Goal: Transaction & Acquisition: Obtain resource

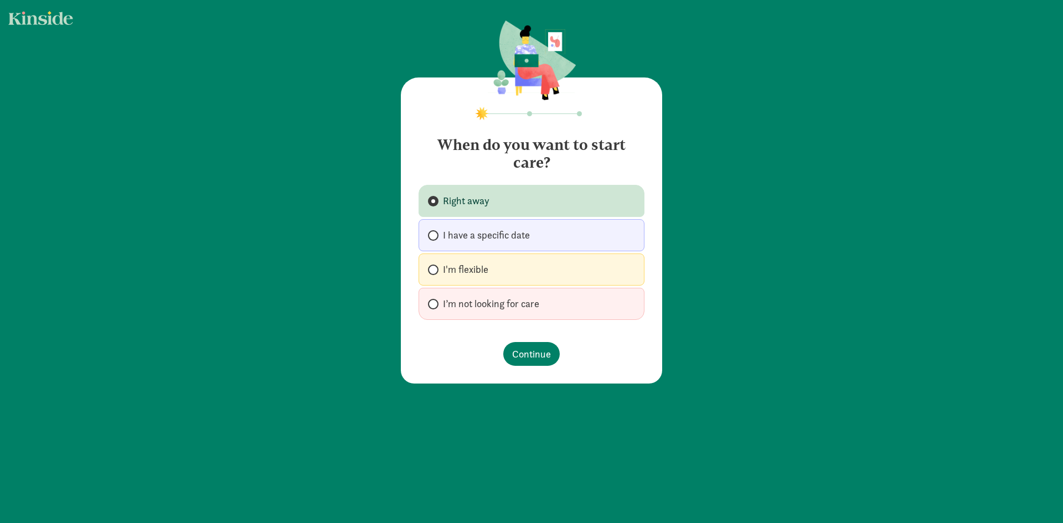
click at [462, 269] on span "I'm flexible" at bounding box center [465, 269] width 45 height 13
click at [435, 269] on input "I'm flexible" at bounding box center [431, 269] width 7 height 7
radio input "true"
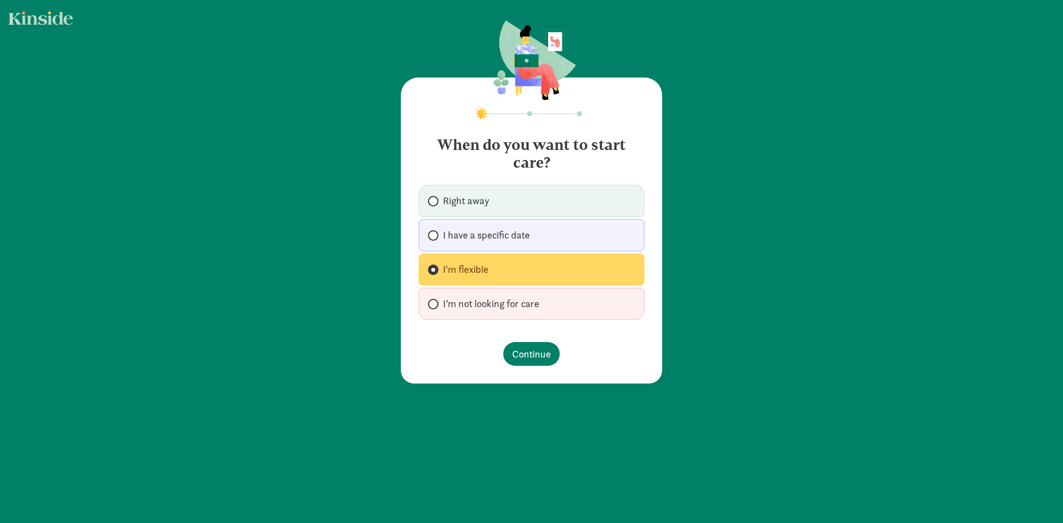
drag, startPoint x: 502, startPoint y: 301, endPoint x: 508, endPoint y: 316, distance: 16.9
click at [502, 300] on span "I’m not looking for care" at bounding box center [491, 303] width 96 height 13
click at [435, 301] on input "I’m not looking for care" at bounding box center [431, 304] width 7 height 7
radio input "true"
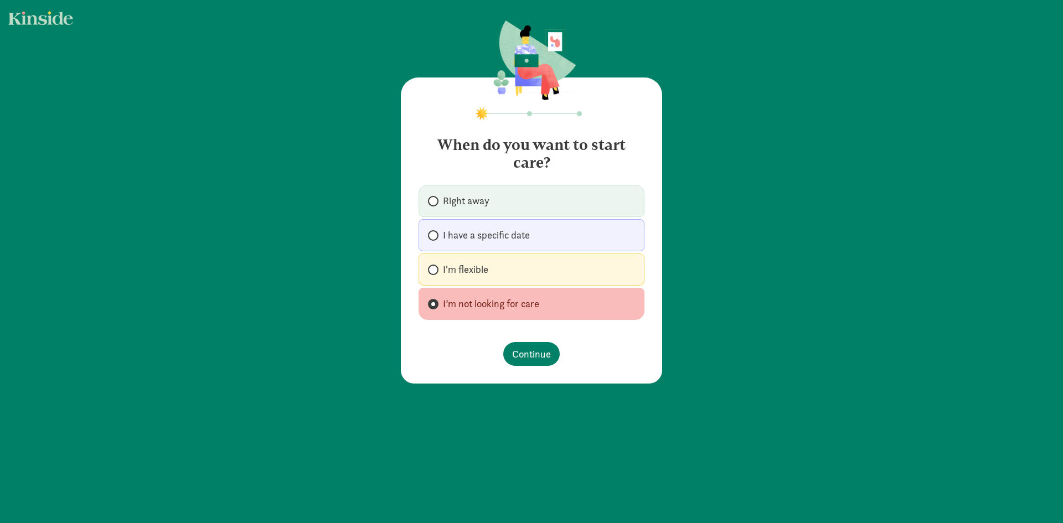
click at [498, 289] on label "I’m not looking for care" at bounding box center [532, 304] width 226 height 32
click at [435, 301] on input "I’m not looking for care" at bounding box center [431, 304] width 7 height 7
drag, startPoint x: 491, startPoint y: 266, endPoint x: 491, endPoint y: 273, distance: 6.6
click at [490, 266] on label "I'm flexible" at bounding box center [532, 270] width 226 height 32
click at [435, 266] on input "I'm flexible" at bounding box center [431, 269] width 7 height 7
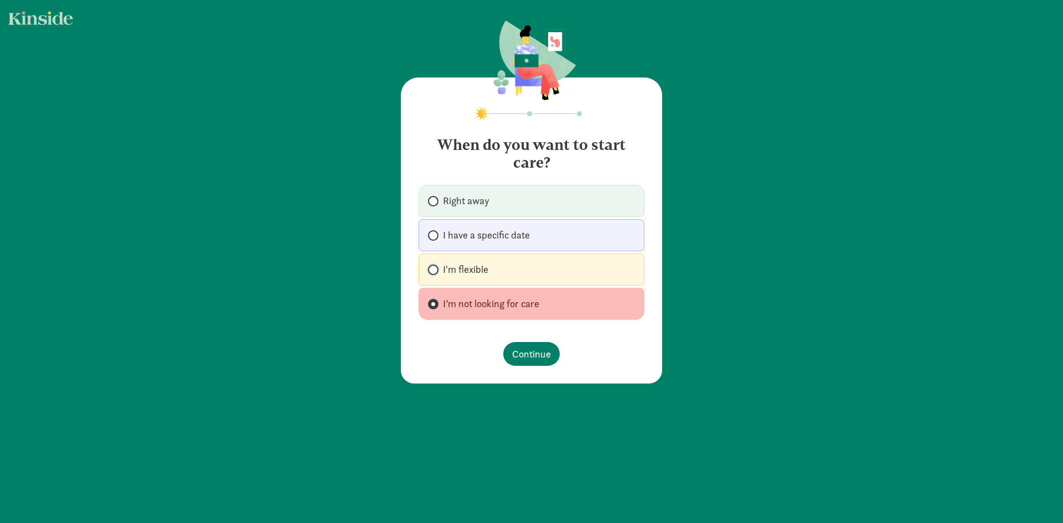
radio input "true"
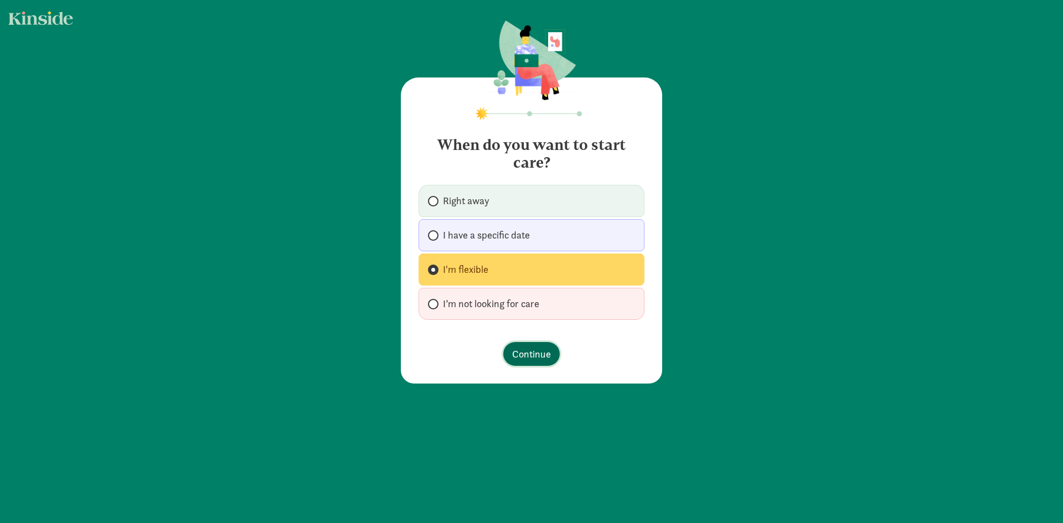
click at [526, 354] on span "Continue" at bounding box center [531, 354] width 39 height 15
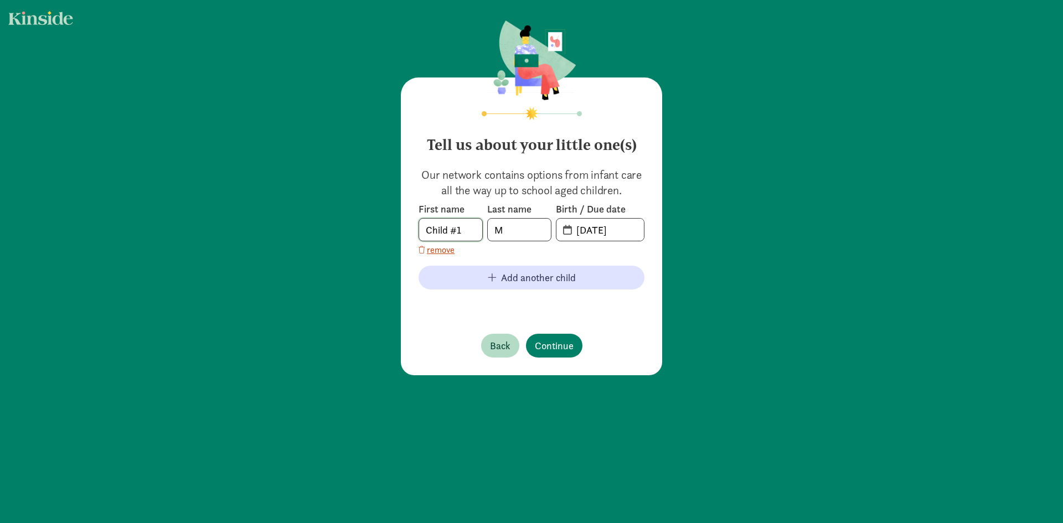
drag, startPoint x: 463, startPoint y: 230, endPoint x: 402, endPoint y: 213, distance: 63.8
click at [378, 215] on div "Tell us about your little one(s) Our network contains options from infant care …" at bounding box center [531, 199] width 1063 height 398
type input "[PERSON_NAME]"
click at [610, 225] on input "[DATE]" at bounding box center [607, 230] width 74 height 22
drag, startPoint x: 518, startPoint y: 236, endPoint x: 495, endPoint y: 236, distance: 22.7
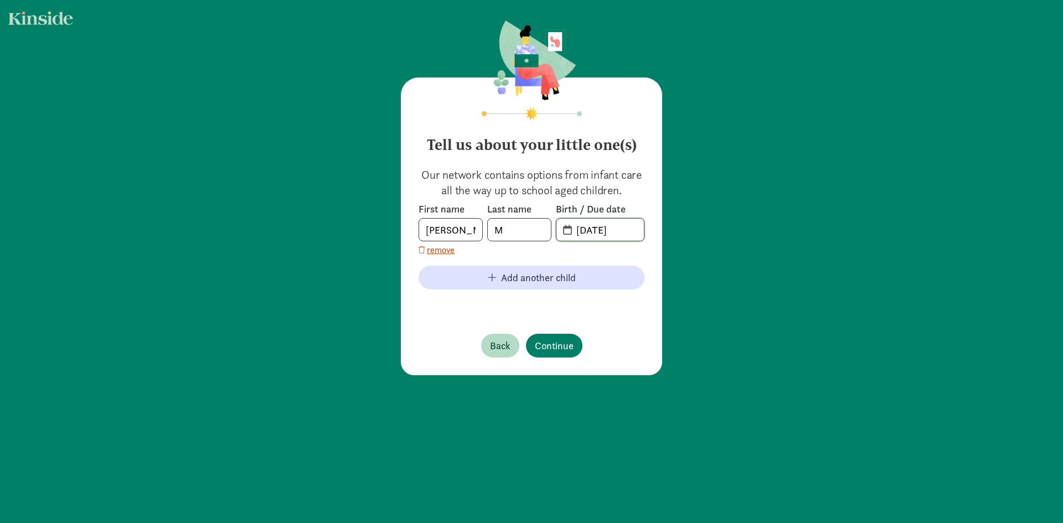
click at [500, 236] on div "First name [PERSON_NAME] Last name M Birth / Due date [DATE]" at bounding box center [532, 222] width 226 height 39
type input "[DATE]"
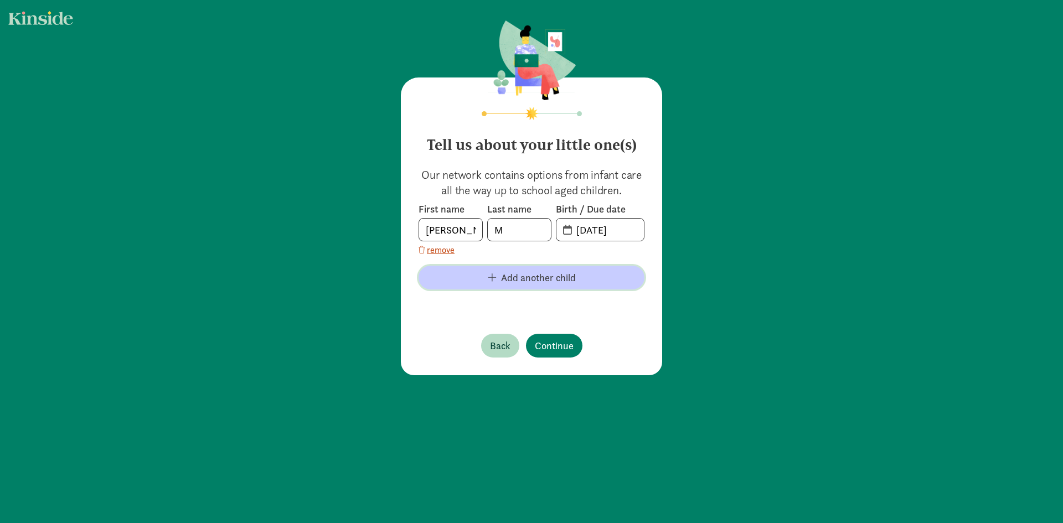
click at [505, 282] on span "Add another child" at bounding box center [538, 277] width 75 height 15
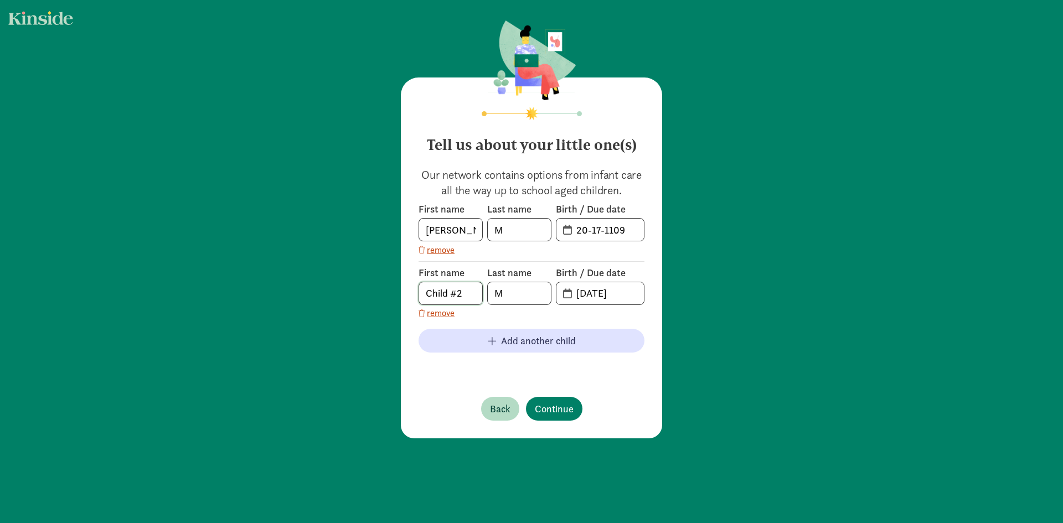
drag, startPoint x: 464, startPoint y: 292, endPoint x: 349, endPoint y: 289, distance: 114.7
click at [353, 291] on div "Tell us about your little one(s) Our network contains options from infant care …" at bounding box center [531, 230] width 1063 height 461
type input "[PERSON_NAME]"
type input "[DATE]"
click at [541, 415] on div "Tell us about your little one(s) Our network contains options from infant care …" at bounding box center [531, 258] width 261 height 361
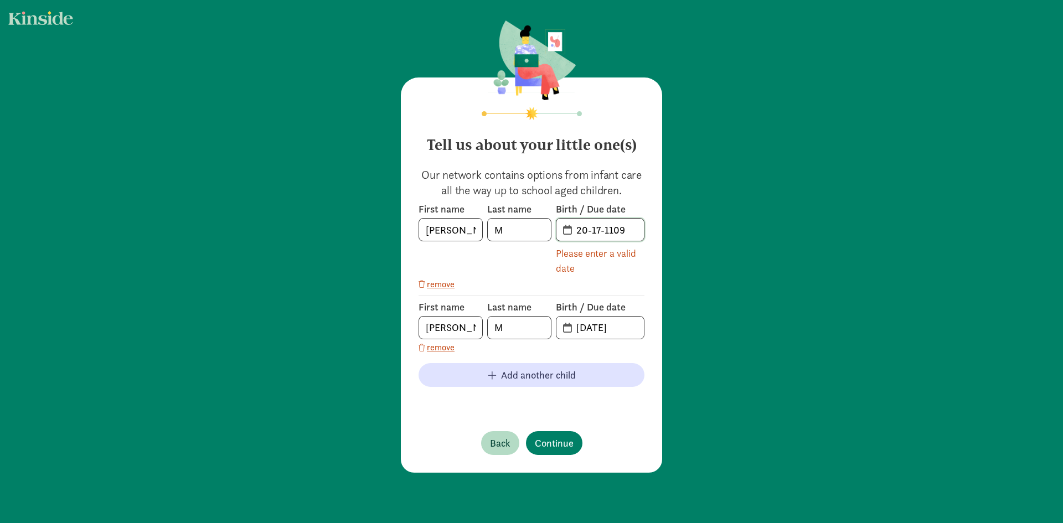
click at [620, 232] on input "20-17-1109" at bounding box center [607, 230] width 74 height 22
drag, startPoint x: 626, startPoint y: 229, endPoint x: 517, endPoint y: 225, distance: 109.1
click at [517, 225] on div "First name [PERSON_NAME] Last name M Birth / Due date 20-17-1109 Please enter a…" at bounding box center [532, 239] width 226 height 73
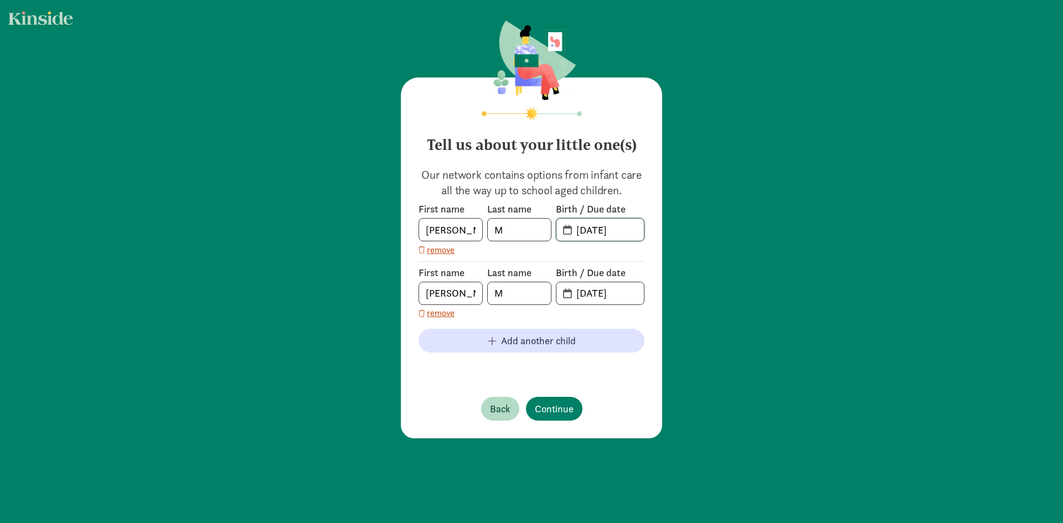
type input "[DATE]"
type input "06"
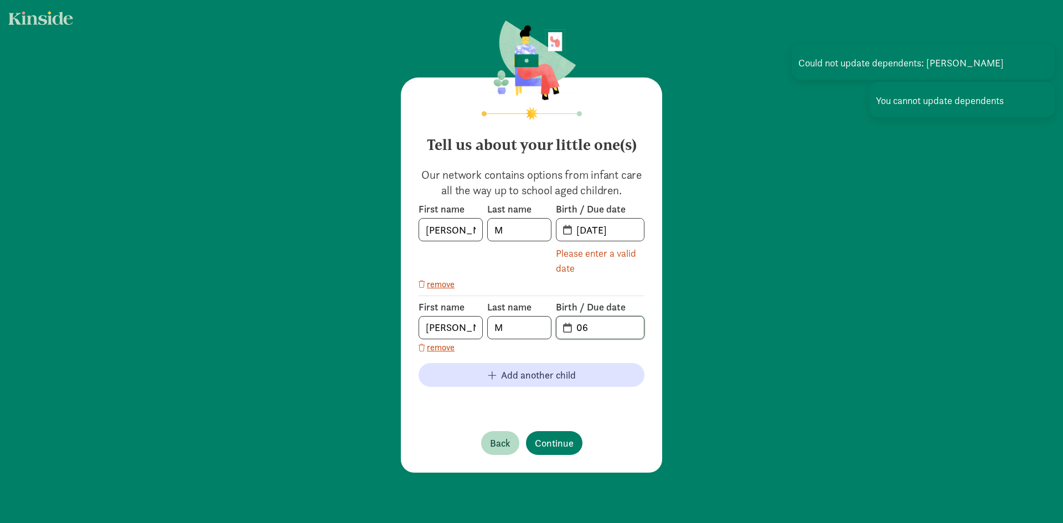
drag, startPoint x: 599, startPoint y: 332, endPoint x: 556, endPoint y: 329, distance: 43.3
click at [557, 329] on span "06" at bounding box center [600, 328] width 87 height 22
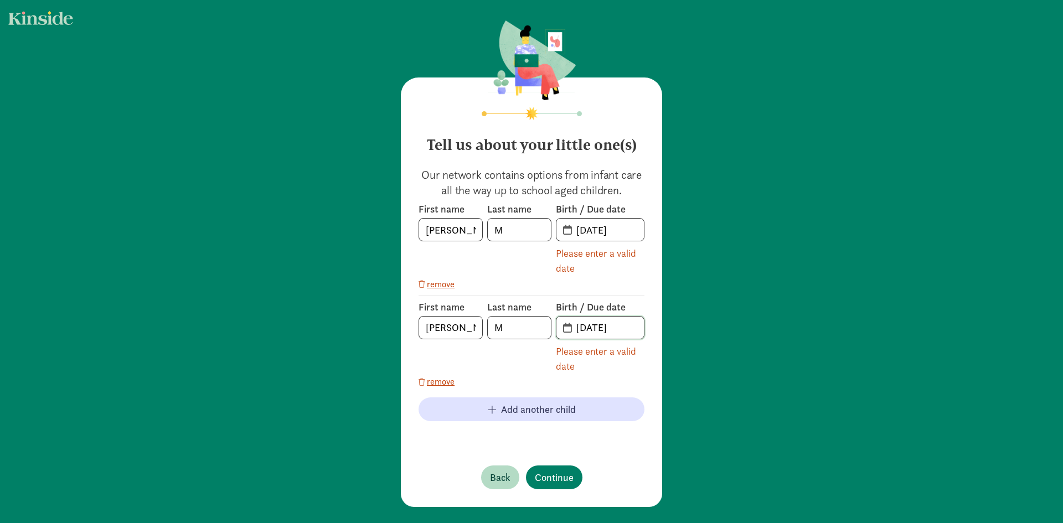
type input "[DATE]"
drag, startPoint x: 598, startPoint y: 228, endPoint x: 558, endPoint y: 231, distance: 39.5
click at [558, 231] on span "[DATE]" at bounding box center [600, 230] width 87 height 22
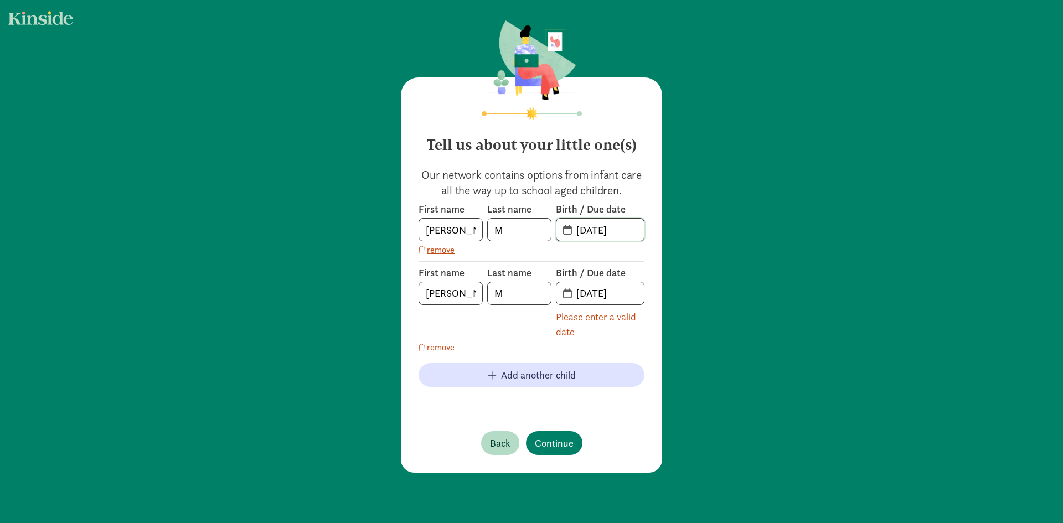
type input "[DATE]"
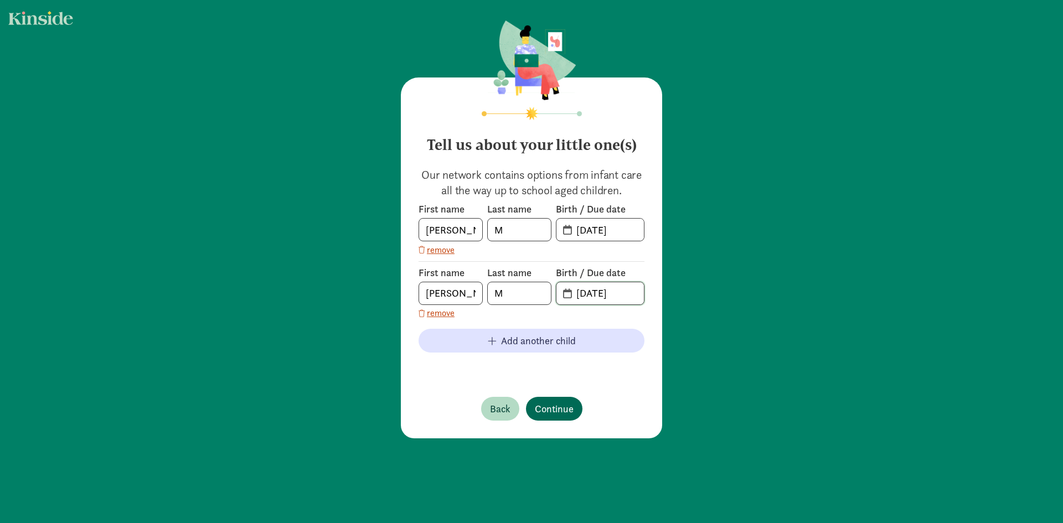
type input "[DATE]"
click at [542, 408] on span "Continue" at bounding box center [554, 409] width 39 height 15
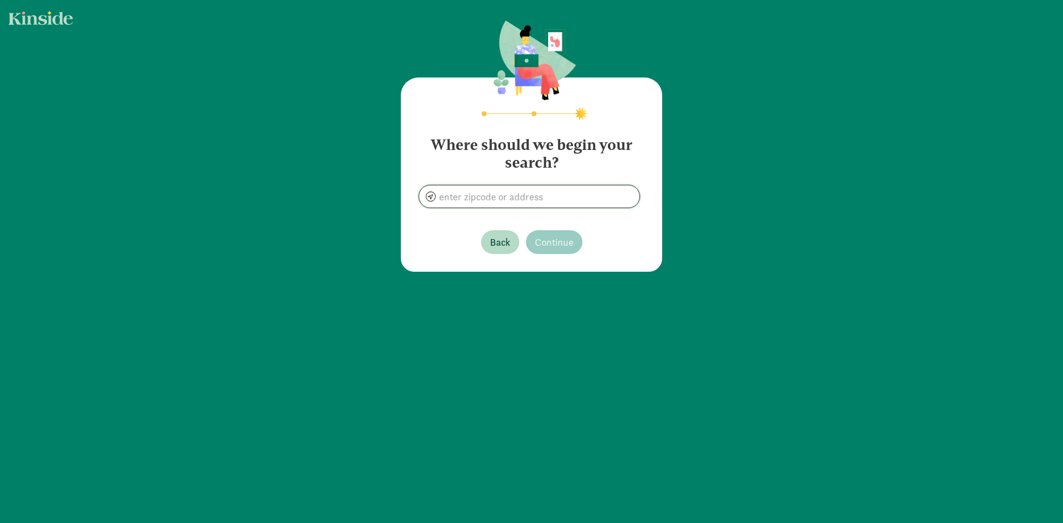
click at [516, 192] on input at bounding box center [529, 197] width 220 height 22
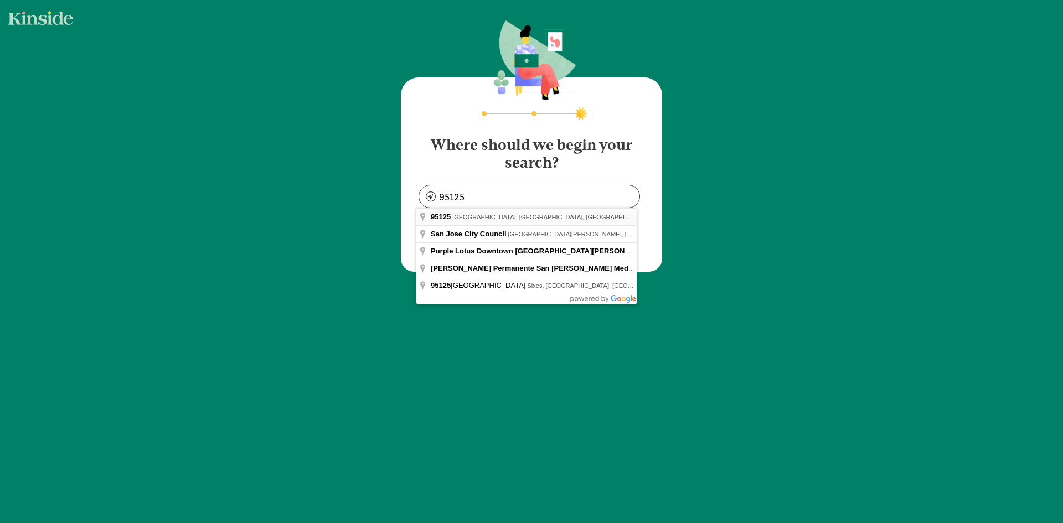
type input "[GEOGRAPHIC_DATA], [GEOGRAPHIC_DATA]"
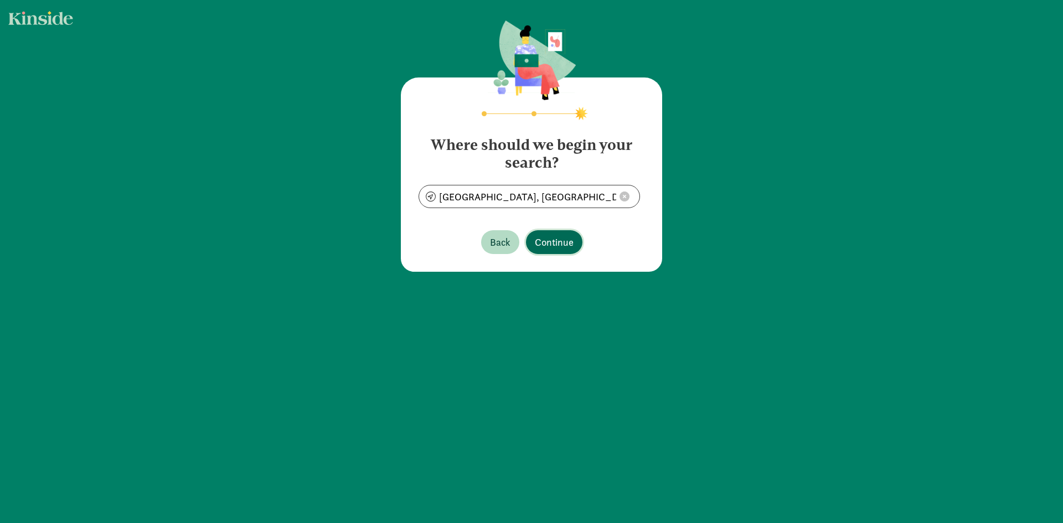
click at [545, 240] on span "Continue" at bounding box center [554, 242] width 39 height 15
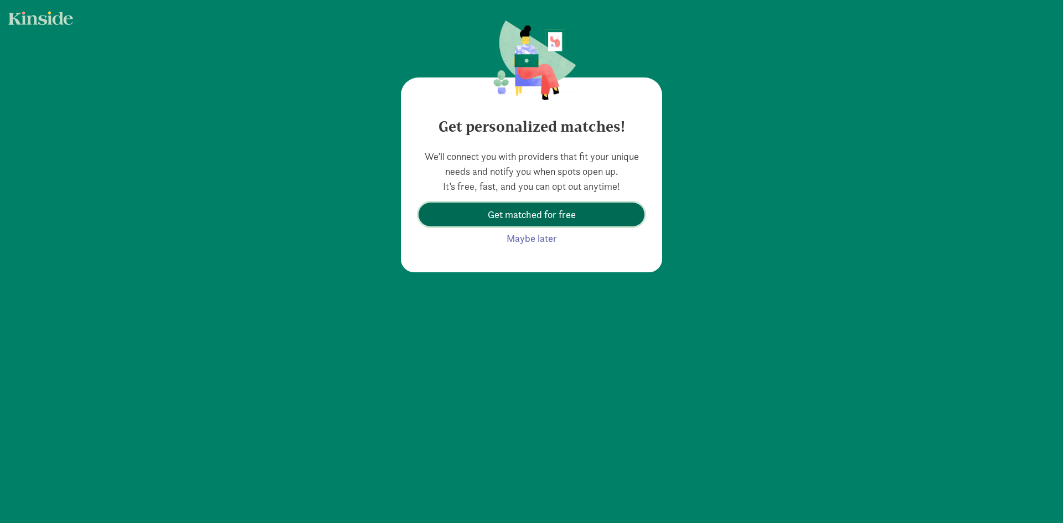
click at [537, 215] on span "Get matched for free" at bounding box center [532, 214] width 88 height 15
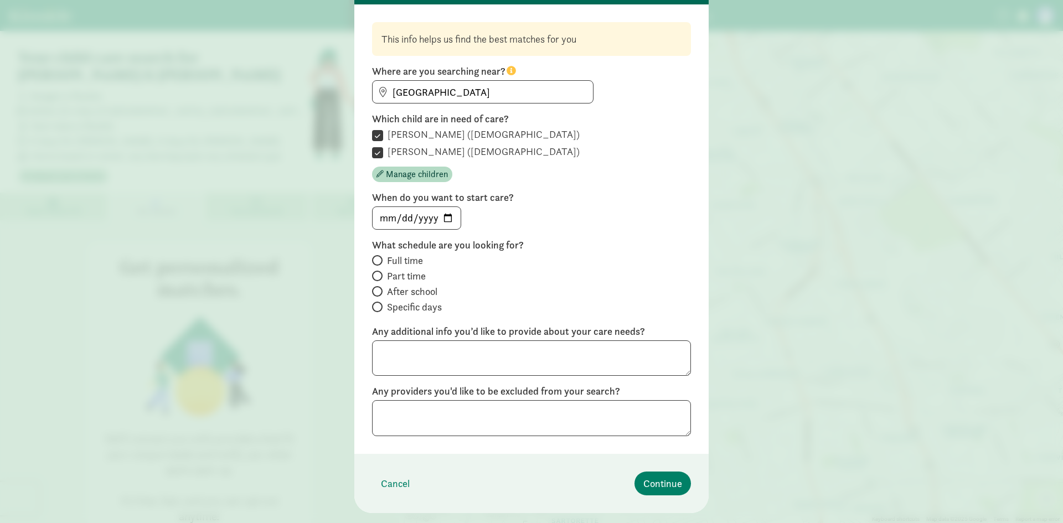
scroll to position [96, 0]
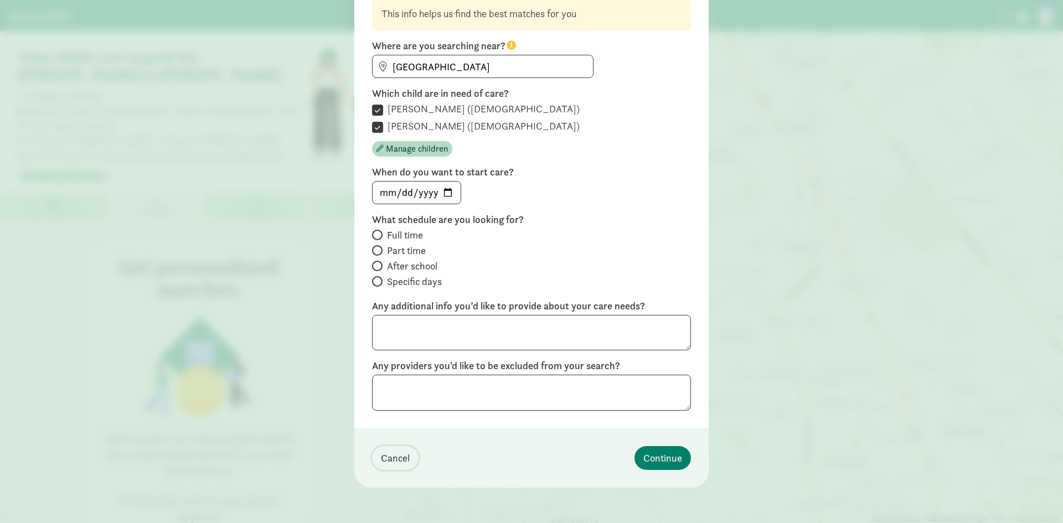
click at [387, 455] on span "Cancel" at bounding box center [395, 458] width 29 height 15
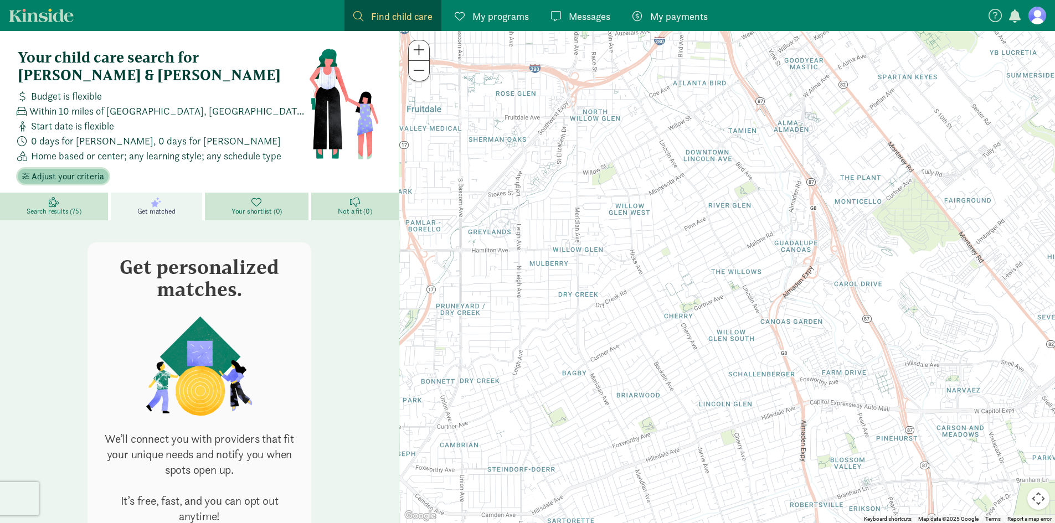
click at [54, 170] on span "Adjust your criteria" at bounding box center [68, 176] width 73 height 13
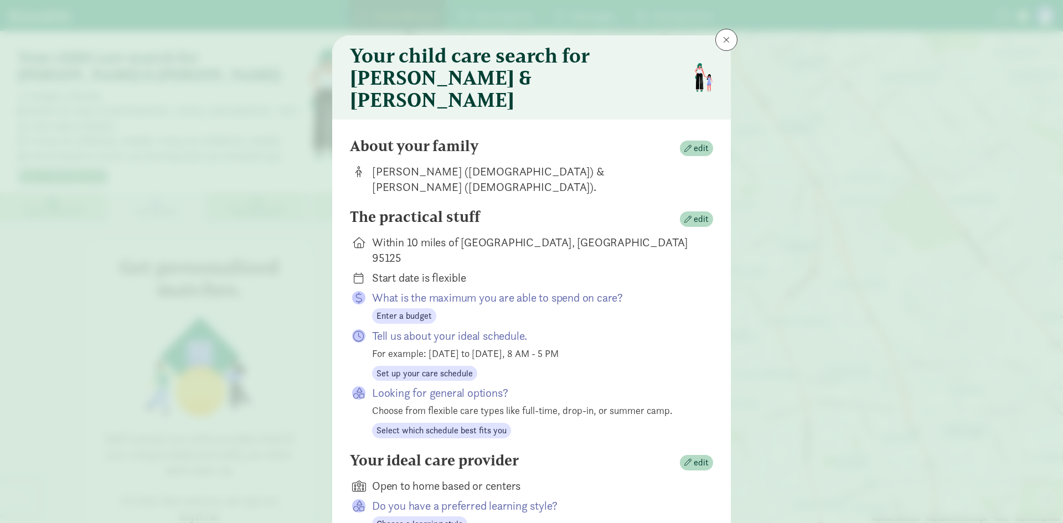
scroll to position [46, 0]
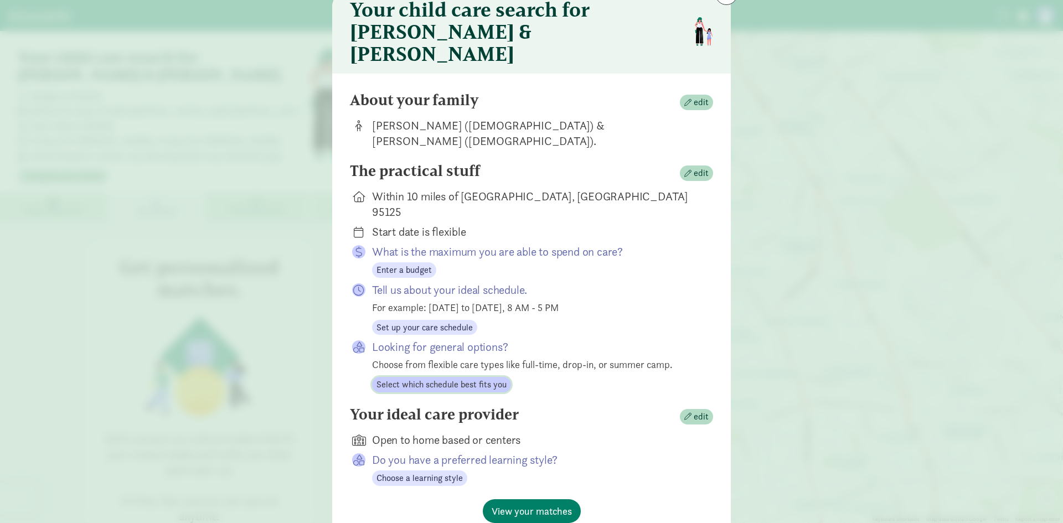
click at [443, 378] on span "Select which schedule best fits you" at bounding box center [442, 384] width 130 height 13
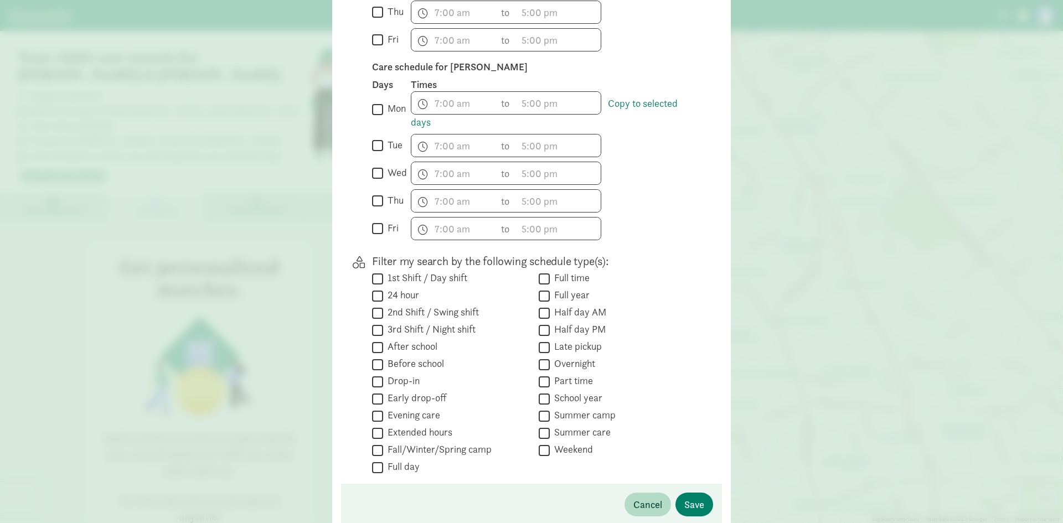
scroll to position [531, 0]
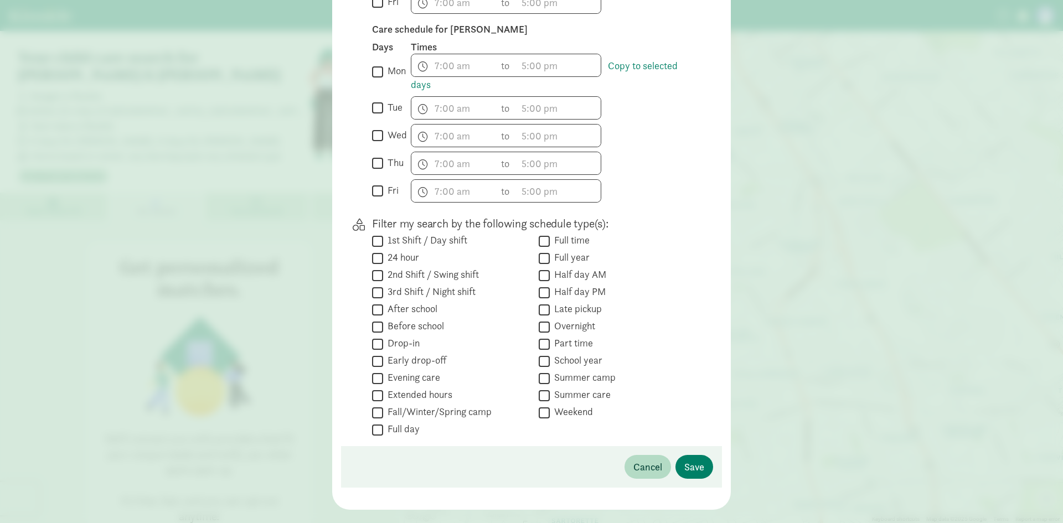
click at [418, 371] on label "Evening care" at bounding box center [411, 377] width 57 height 13
click at [383, 371] on input "Evening care" at bounding box center [377, 378] width 11 height 15
checkbox input "true"
click at [543, 405] on input "Weekend" at bounding box center [544, 412] width 11 height 15
checkbox input "true"
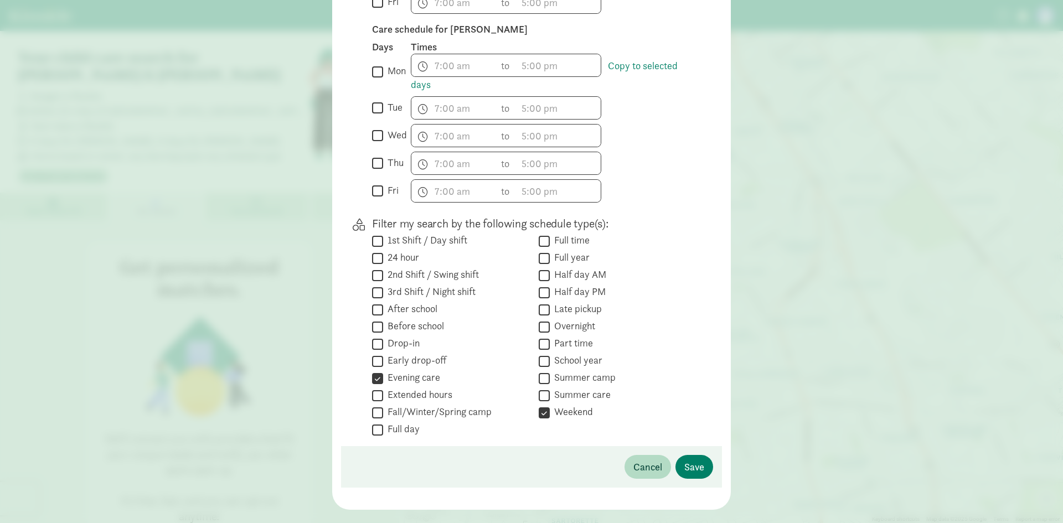
click at [379, 405] on input "Fall/Winter/Spring camp" at bounding box center [377, 412] width 11 height 15
checkbox input "true"
click at [378, 302] on input "After school" at bounding box center [377, 309] width 11 height 15
click at [373, 302] on input "After school" at bounding box center [377, 309] width 11 height 15
checkbox input "false"
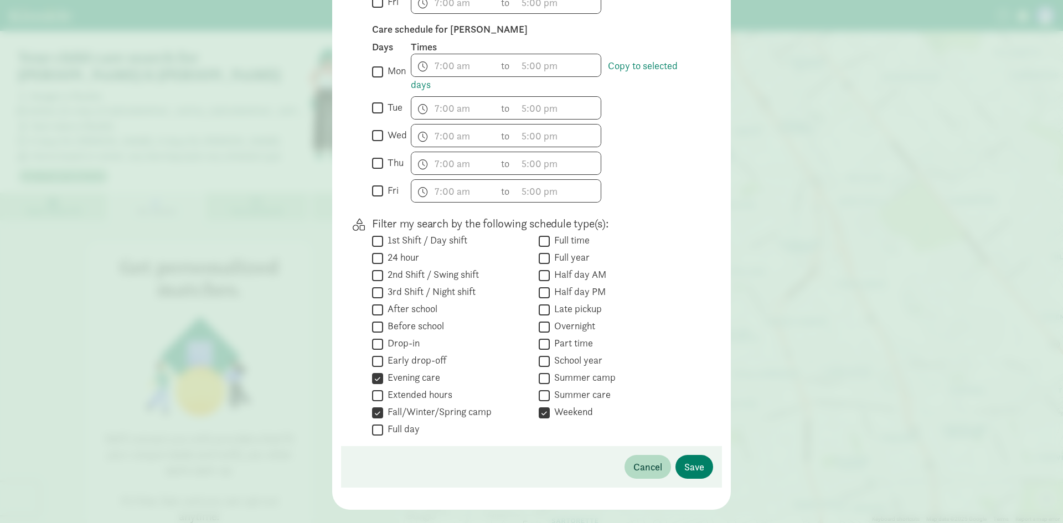
click at [589, 371] on label "Summer camp" at bounding box center [583, 377] width 66 height 13
click at [550, 371] on input "Summer camp" at bounding box center [544, 378] width 11 height 15
checkbox input "true"
click at [573, 381] on div " 1st Shift / Day shift  24 hour  2nd Shift / Swing shift  3rd Shift / Night…" at bounding box center [533, 336] width 323 height 204
drag, startPoint x: 579, startPoint y: 372, endPoint x: 636, endPoint y: 385, distance: 58.0
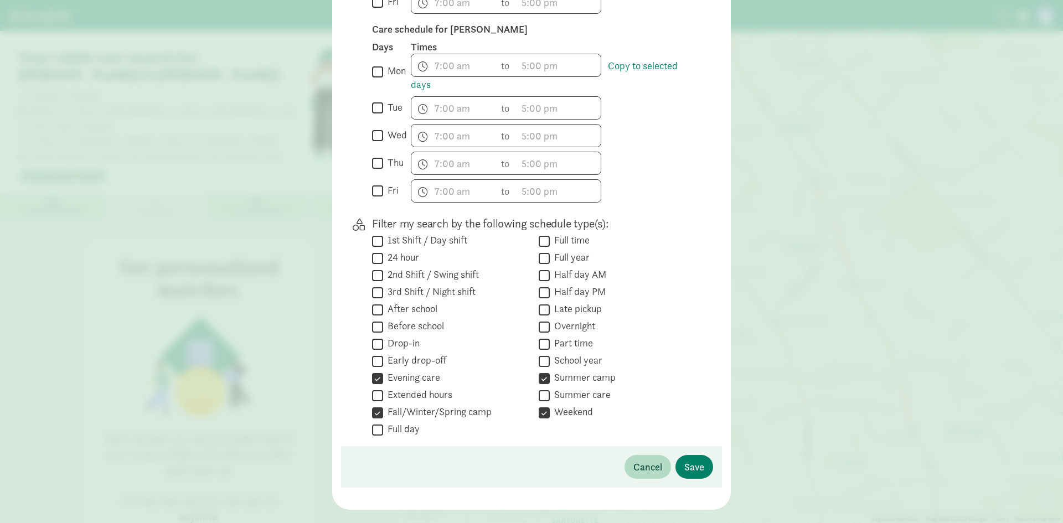
click at [579, 388] on label "Summer care" at bounding box center [580, 394] width 61 height 13
click at [550, 388] on input "Summer care" at bounding box center [544, 395] width 11 height 15
checkbox input "true"
click at [689, 460] on span "Save" at bounding box center [694, 467] width 20 height 15
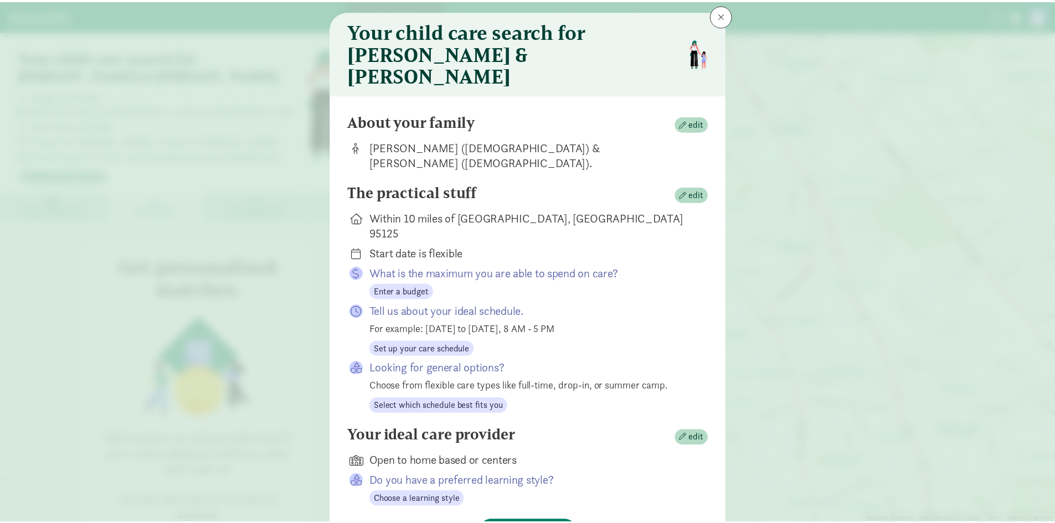
scroll to position [46, 0]
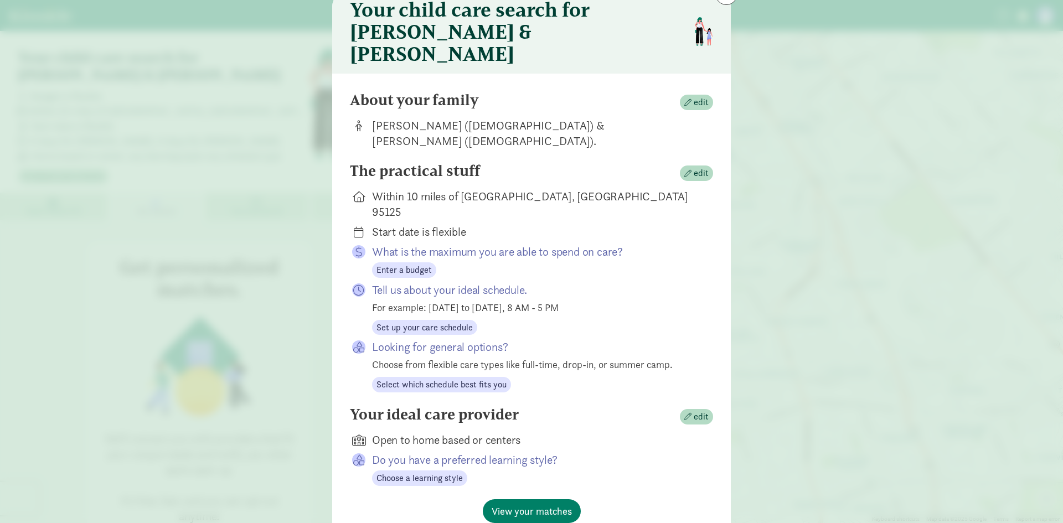
click at [512, 441] on div "Your ideal care provider edit Open to home based or centers Do you have a prefe…" at bounding box center [531, 453] width 363 height 94
click at [510, 500] on button "View your matches" at bounding box center [532, 512] width 98 height 24
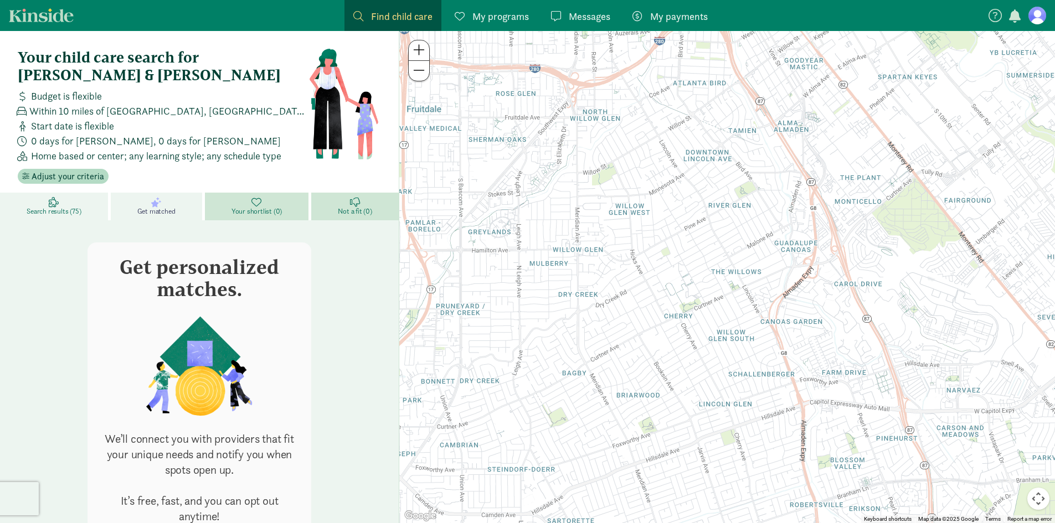
click at [54, 207] on span "Search results (75)" at bounding box center [54, 211] width 54 height 9
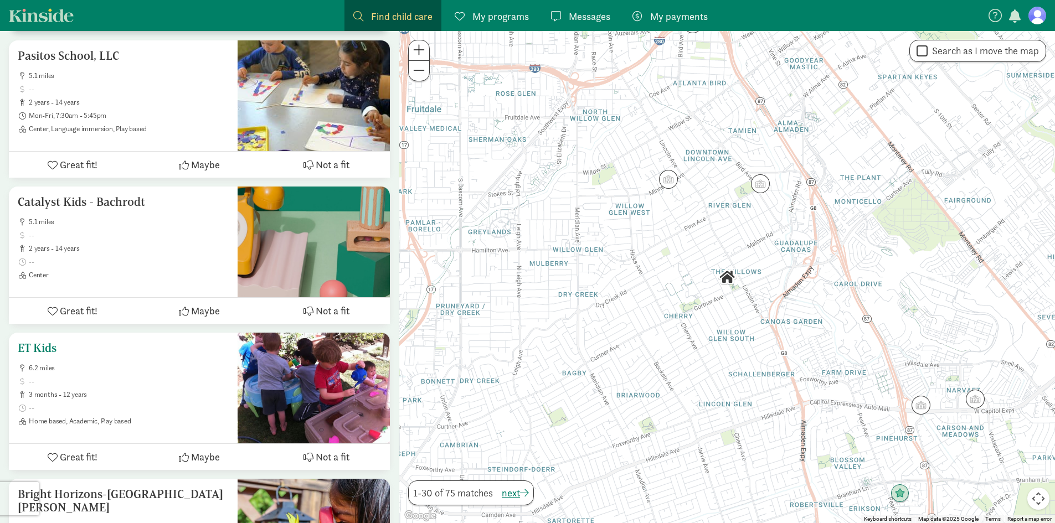
scroll to position [4175, 0]
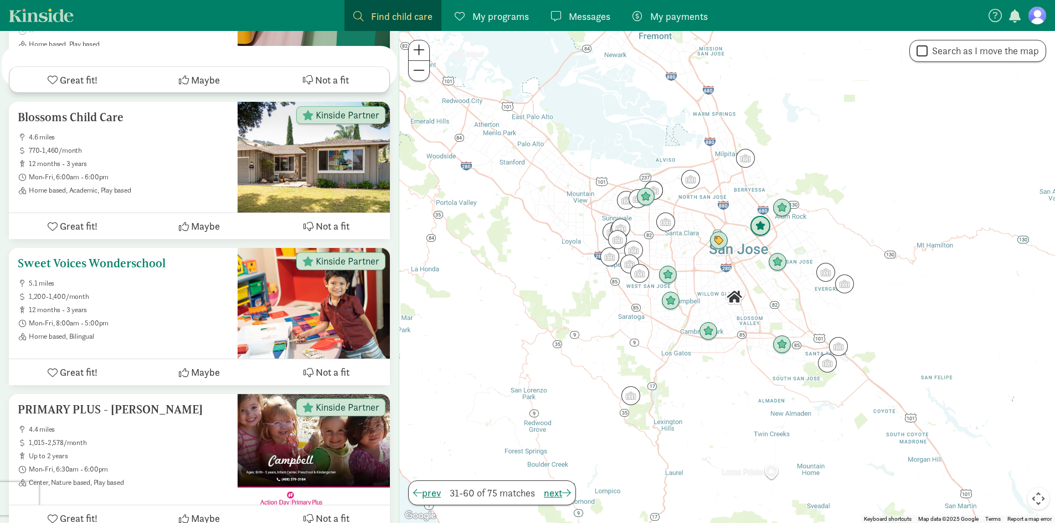
scroll to position [4203, 0]
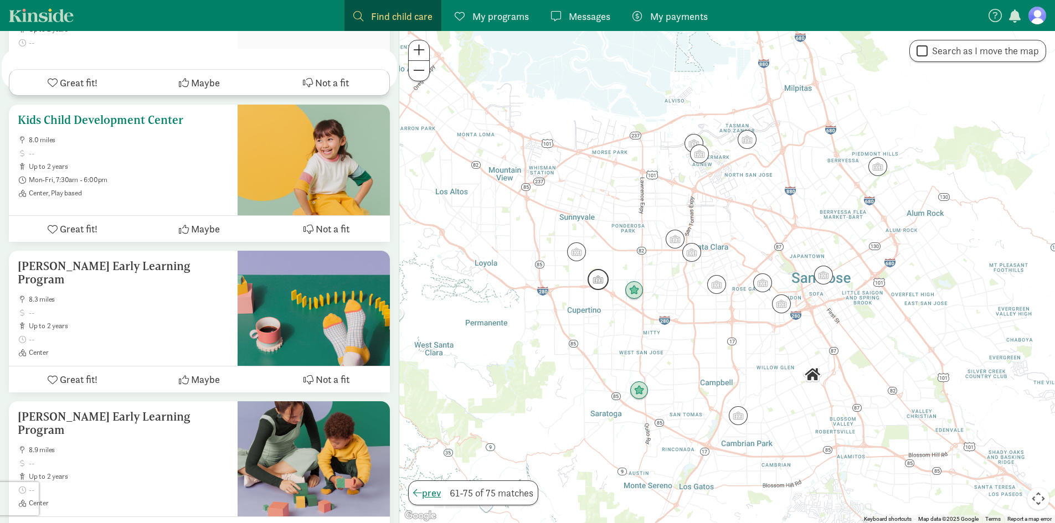
scroll to position [1984, 0]
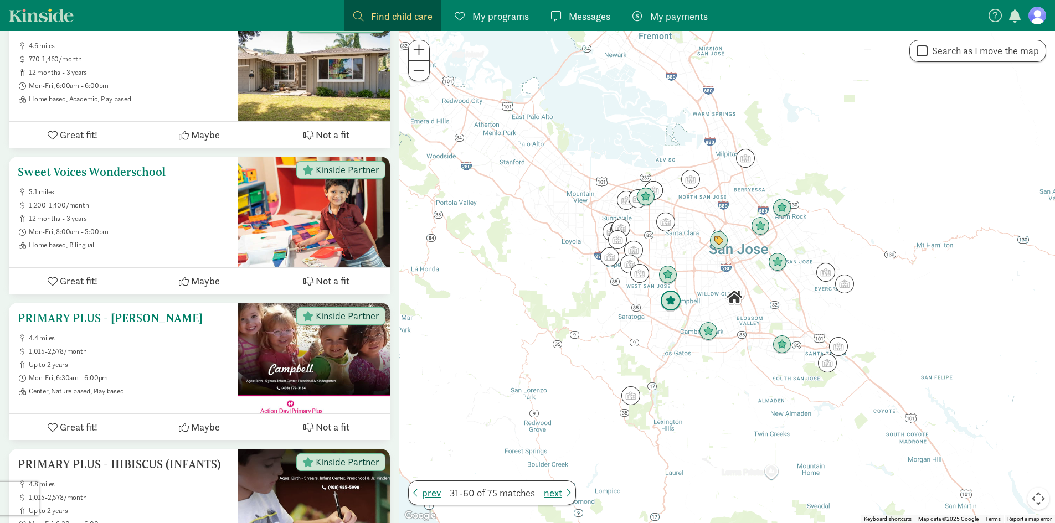
scroll to position [4203, 0]
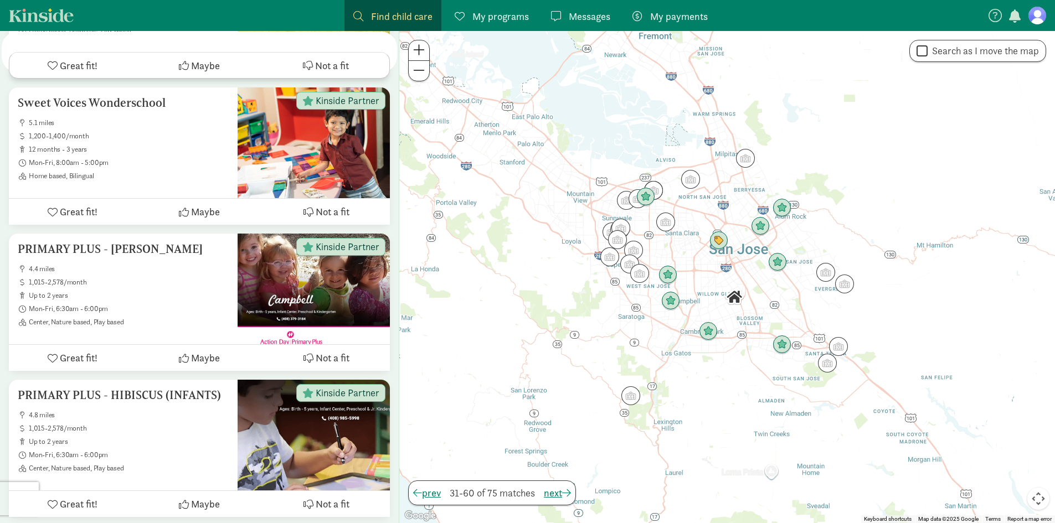
click at [485, 22] on span "My programs" at bounding box center [500, 16] width 56 height 15
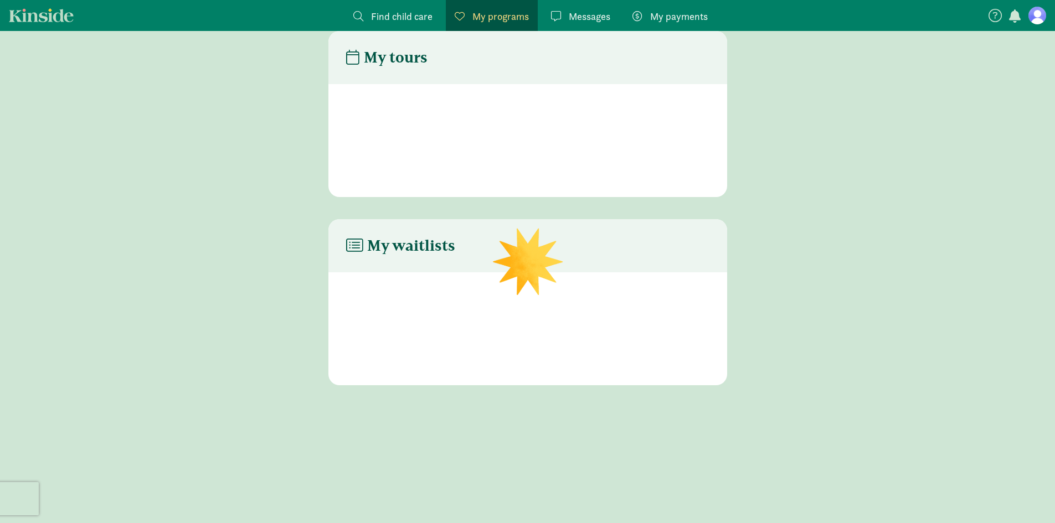
scroll to position [22, 0]
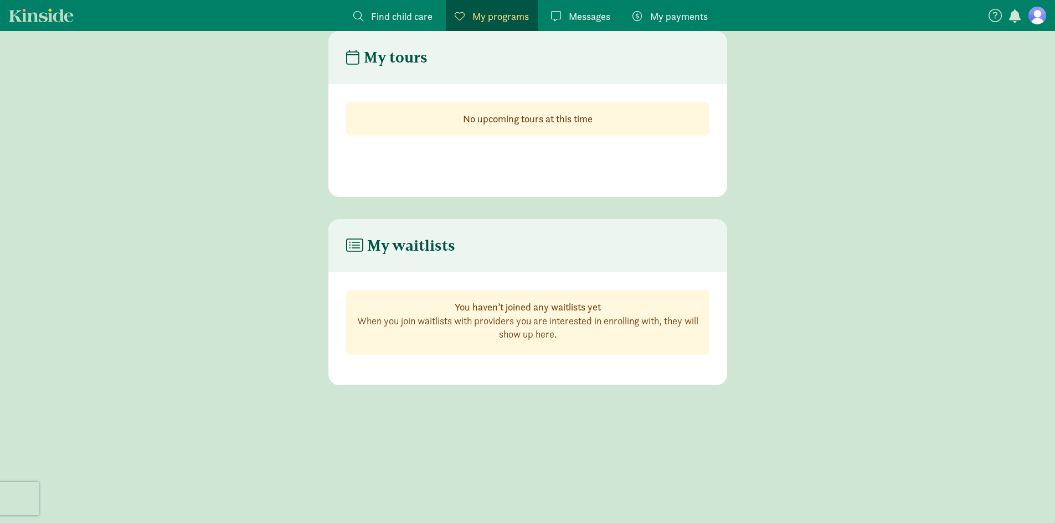
click at [405, 22] on span "Find child care" at bounding box center [401, 16] width 61 height 15
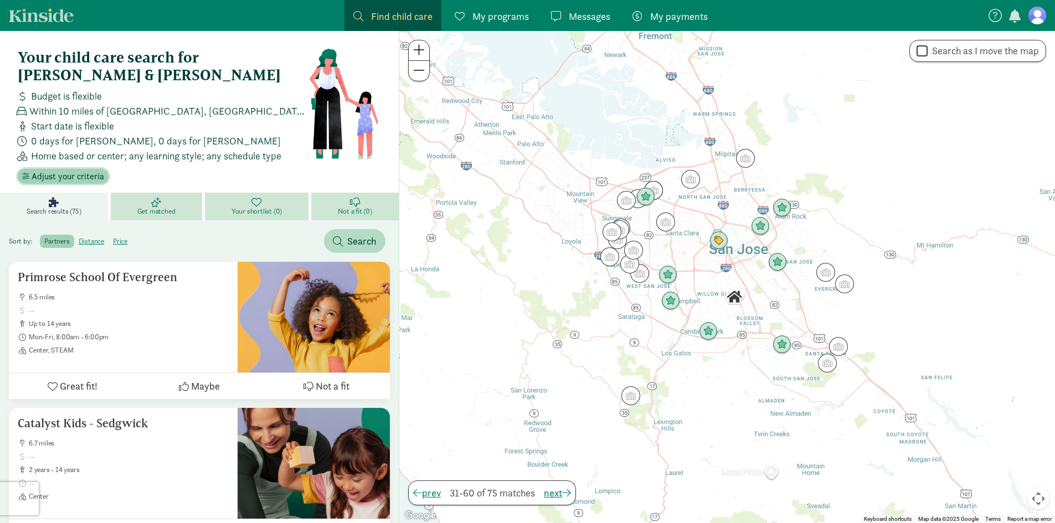
click at [69, 170] on span "Adjust your criteria" at bounding box center [68, 176] width 73 height 13
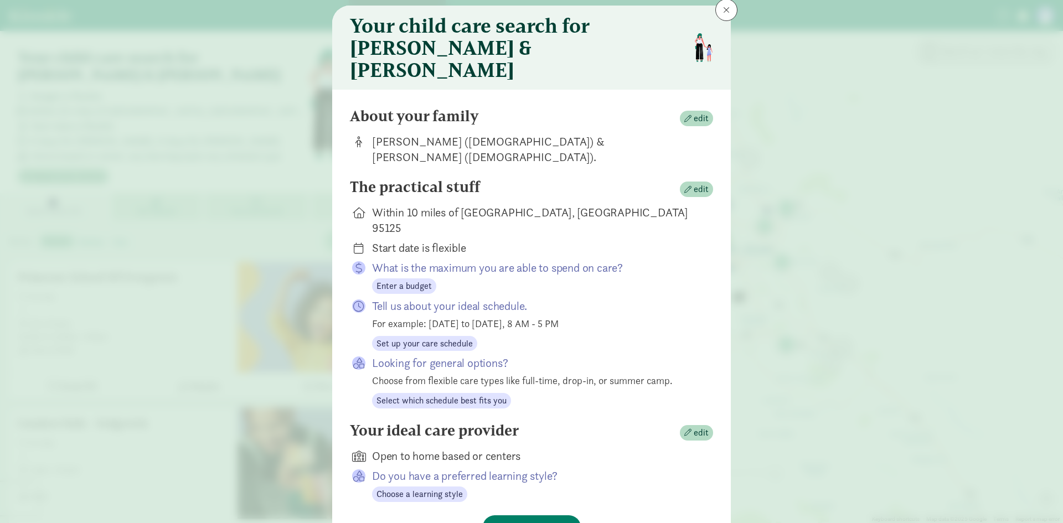
scroll to position [46, 0]
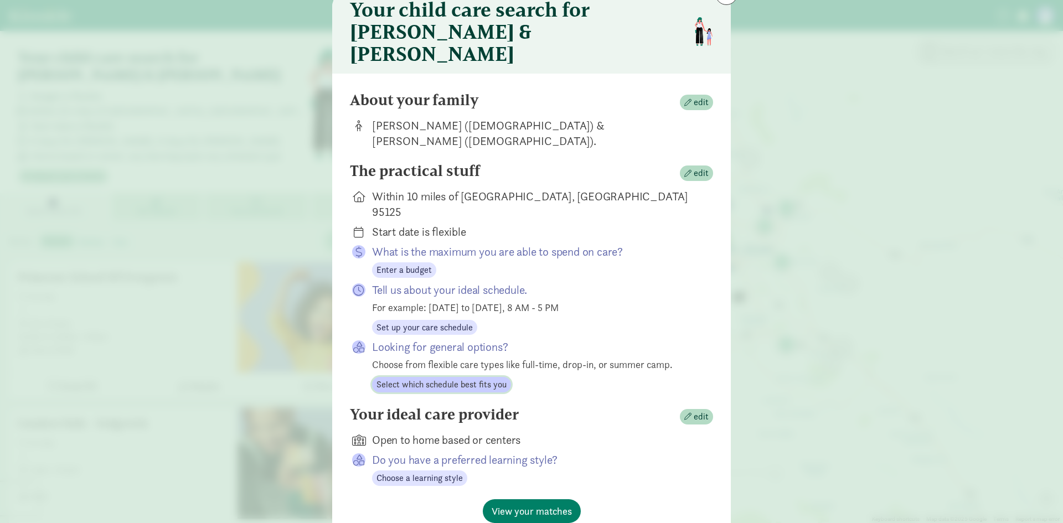
click at [424, 378] on span "Select which schedule best fits you" at bounding box center [442, 384] width 130 height 13
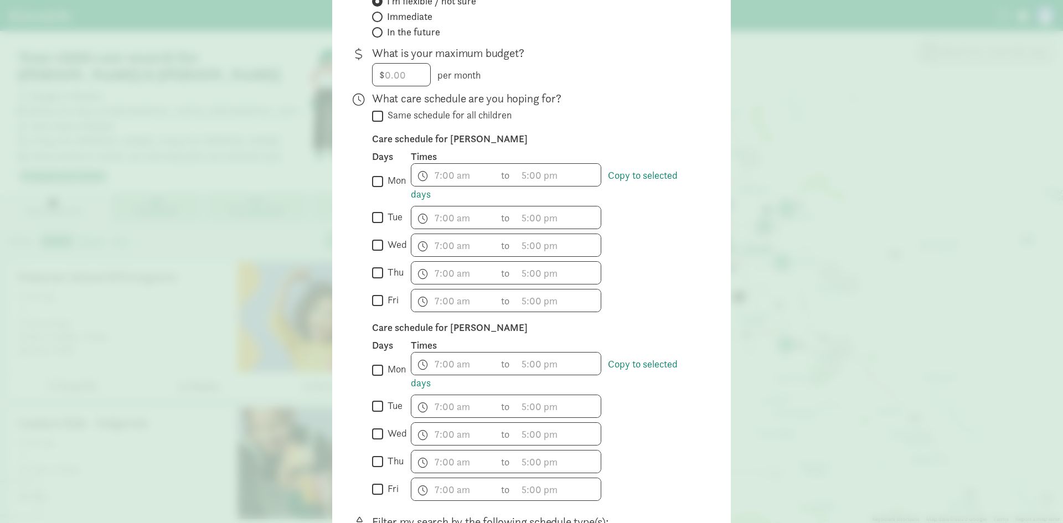
scroll to position [489, 0]
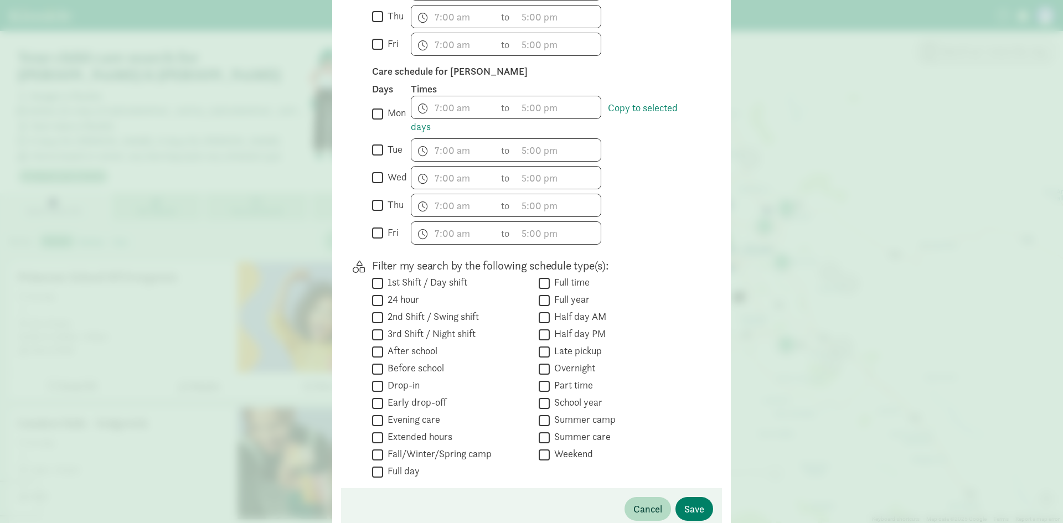
click at [568, 413] on label "Summer camp" at bounding box center [583, 419] width 66 height 13
click at [550, 413] on input "Summer camp" at bounding box center [544, 420] width 11 height 15
click at [553, 413] on label "Summer camp" at bounding box center [583, 419] width 66 height 13
click at [550, 413] on input "Summer camp" at bounding box center [544, 420] width 11 height 15
checkbox input "false"
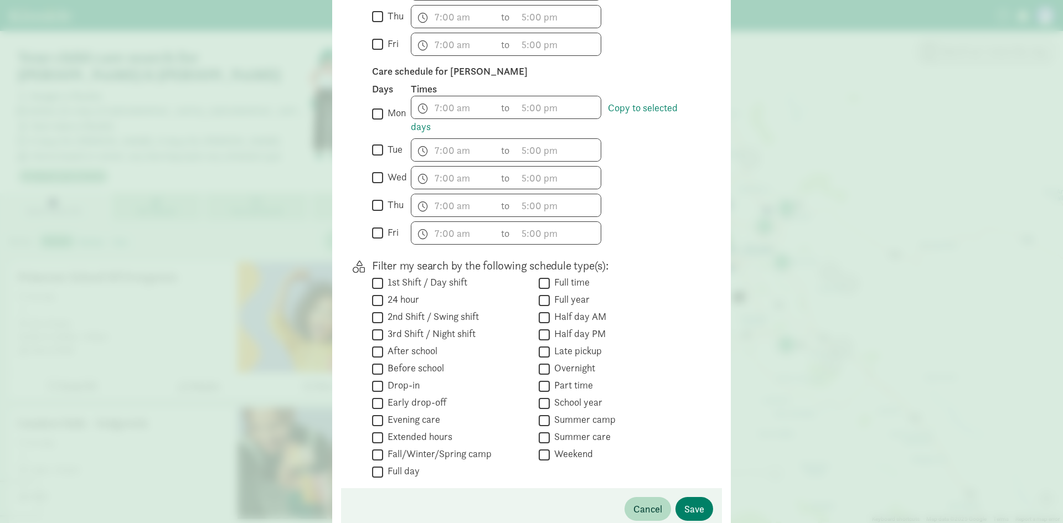
click at [449, 447] on label "Fall/Winter/Spring camp" at bounding box center [437, 453] width 109 height 13
click at [383, 447] on input "Fall/Winter/Spring camp" at bounding box center [377, 454] width 11 height 15
checkbox input "true"
click at [698, 502] on span "Save" at bounding box center [694, 509] width 20 height 15
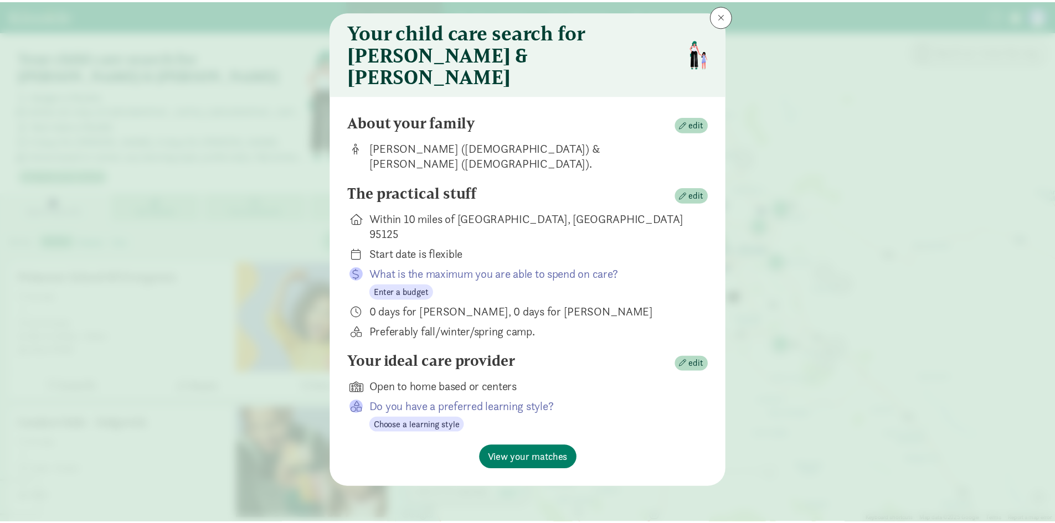
scroll to position [0, 0]
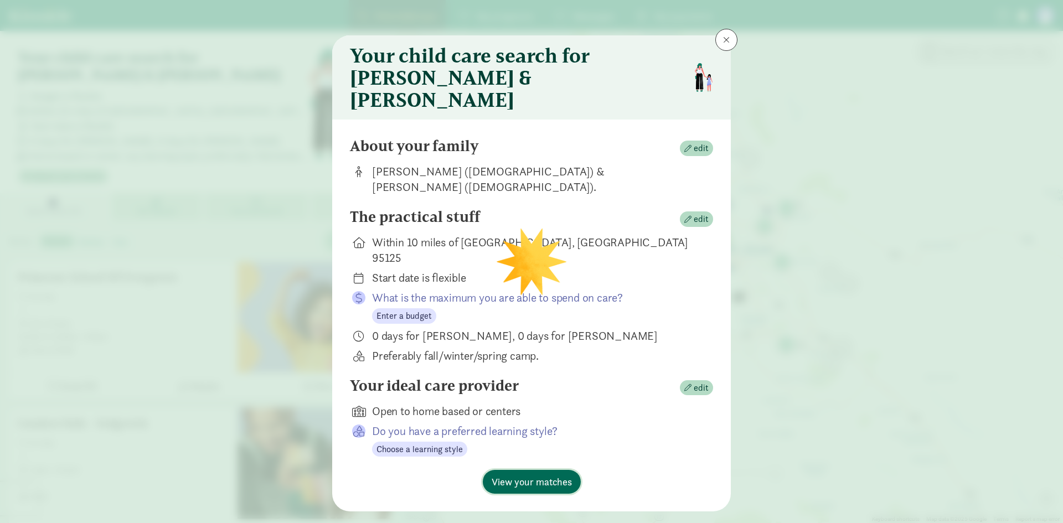
click at [536, 475] on span "View your matches" at bounding box center [532, 482] width 80 height 15
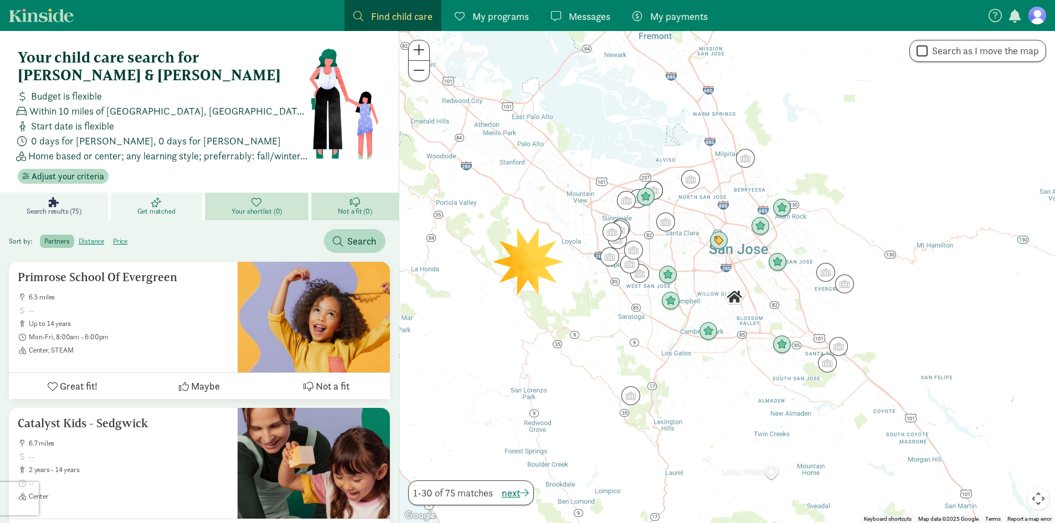
click at [169, 193] on link "Get matched" at bounding box center [158, 207] width 94 height 28
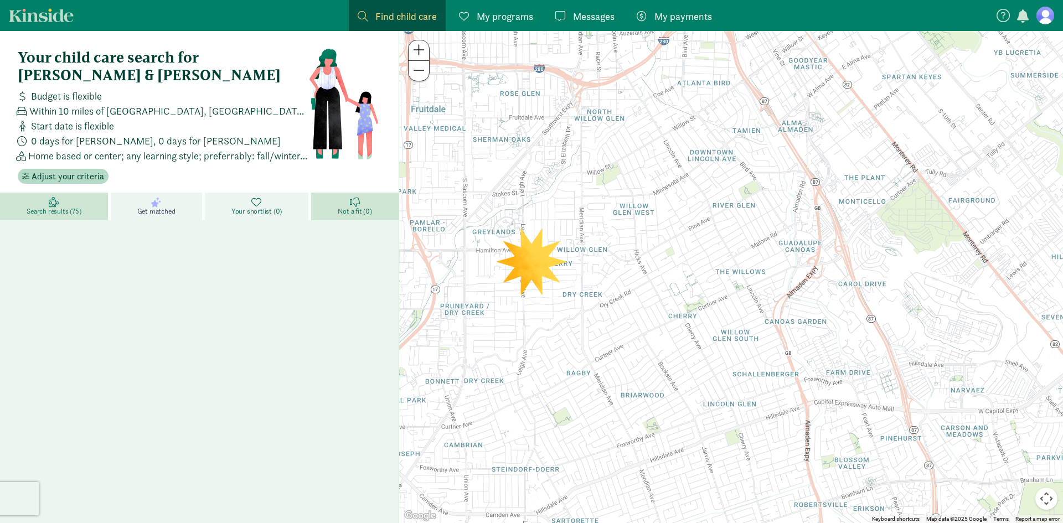
click at [255, 197] on icon at bounding box center [256, 202] width 10 height 10
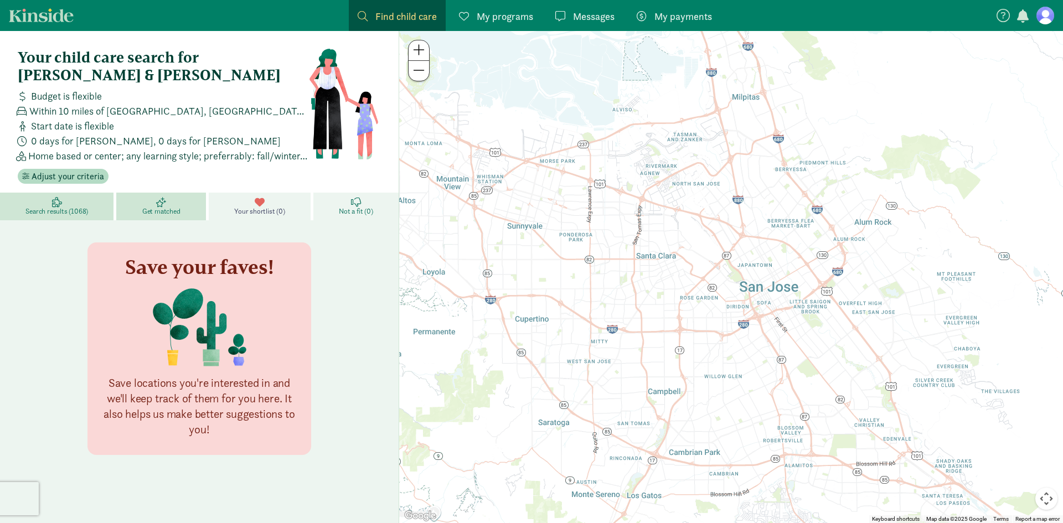
click at [353, 193] on link "Not a fit (0)" at bounding box center [355, 207] width 85 height 28
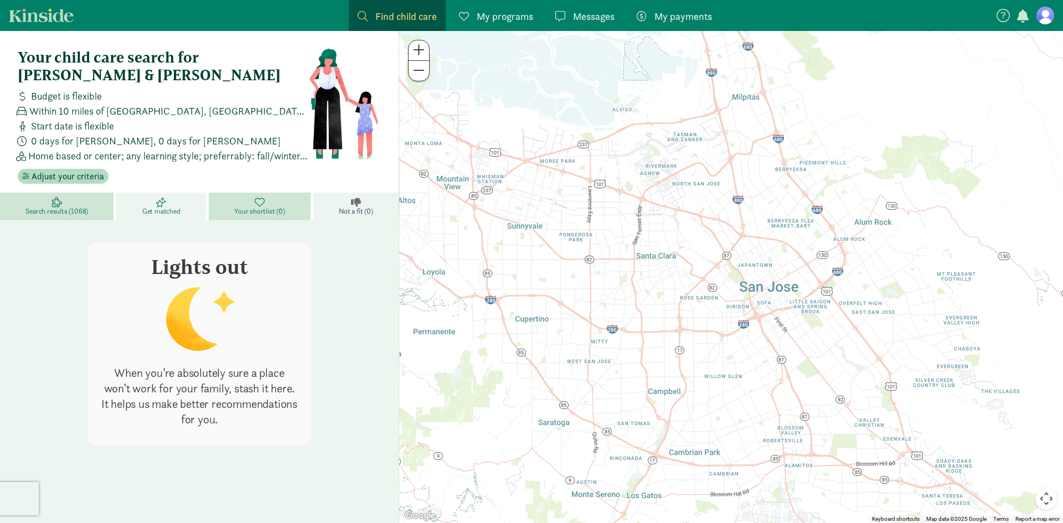
click at [187, 193] on link "Get matched" at bounding box center [162, 207] width 92 height 28
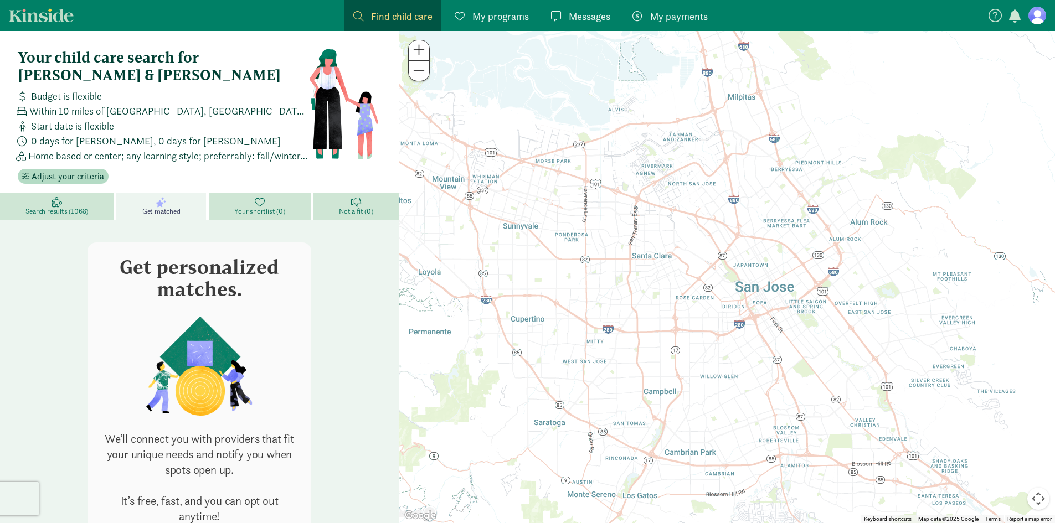
click at [1021, 12] on button "button" at bounding box center [1015, 17] width 16 height 14
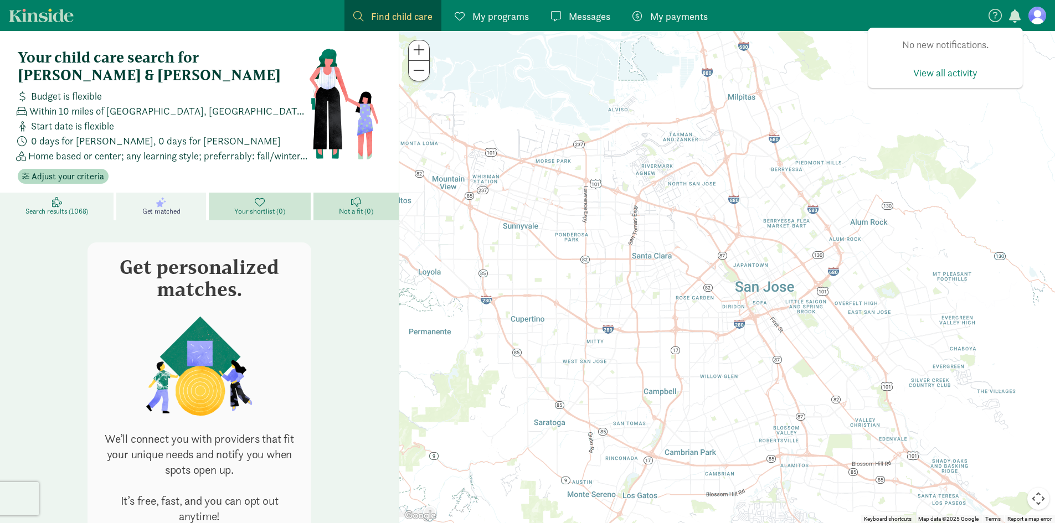
click at [40, 193] on link "Search results (1068)" at bounding box center [58, 207] width 116 height 28
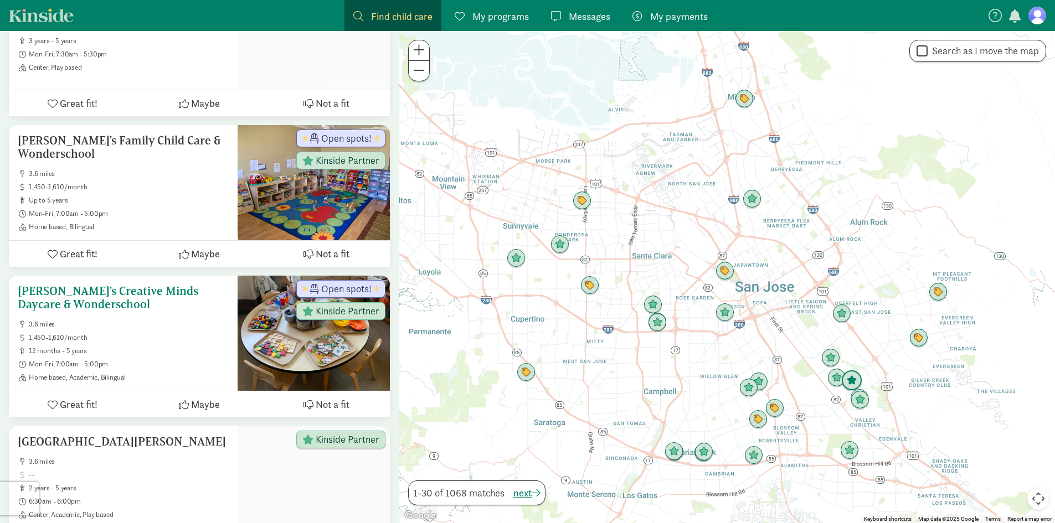
scroll to position [4264, 0]
